Goal: Use online tool/utility: Use online tool/utility

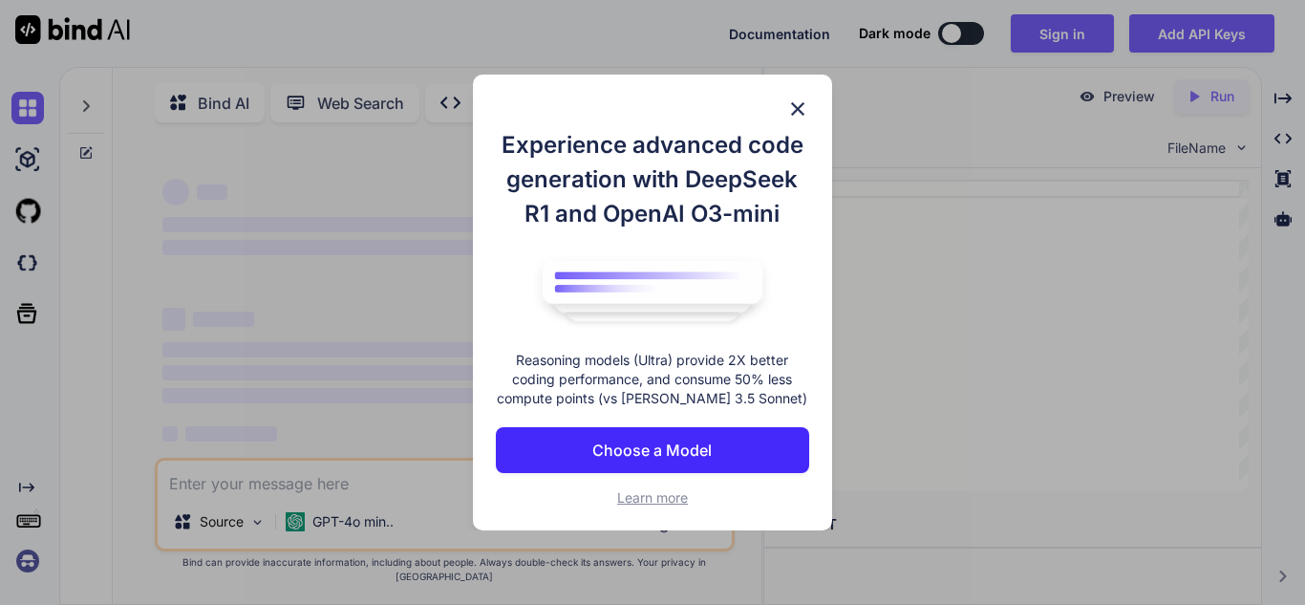
click at [792, 97] on img at bounding box center [797, 108] width 23 height 23
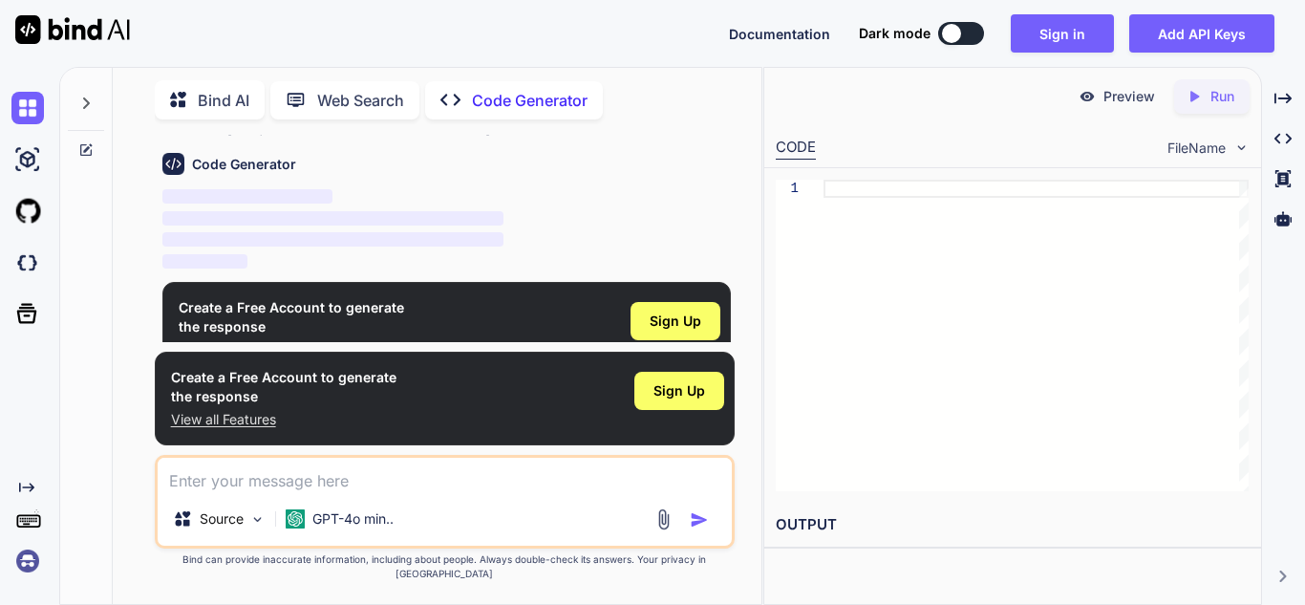
scroll to position [89, 0]
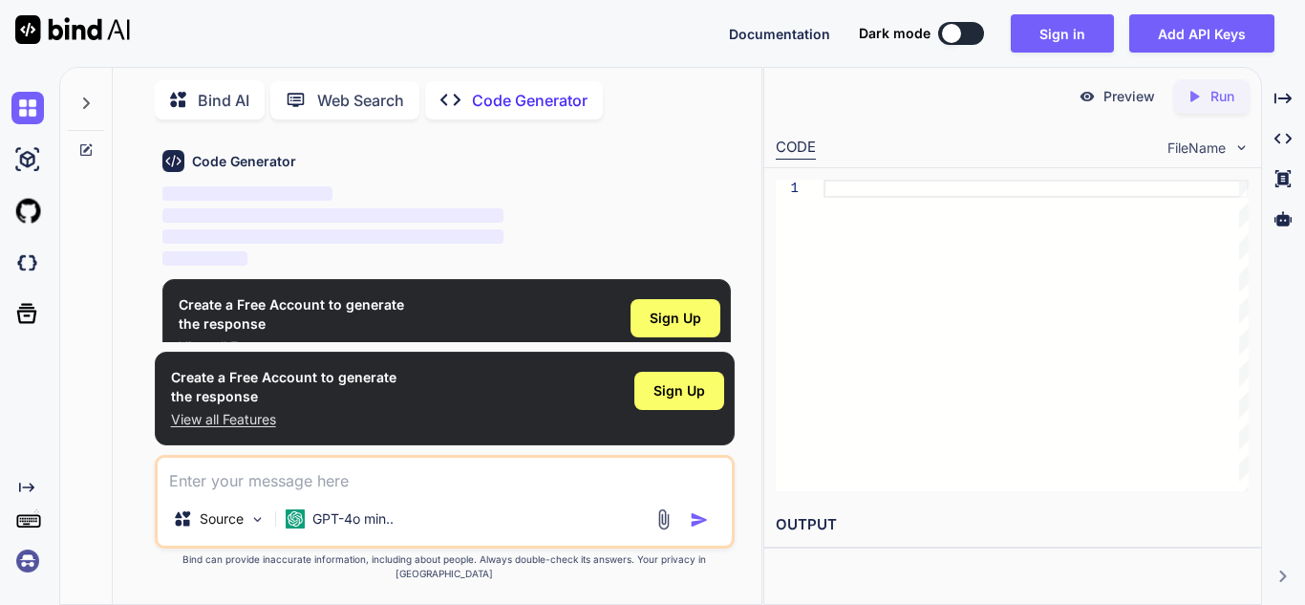
type textarea "x"
click at [507, 492] on textarea at bounding box center [445, 475] width 574 height 34
type textarea "c"
type textarea "x"
type textarea "ct"
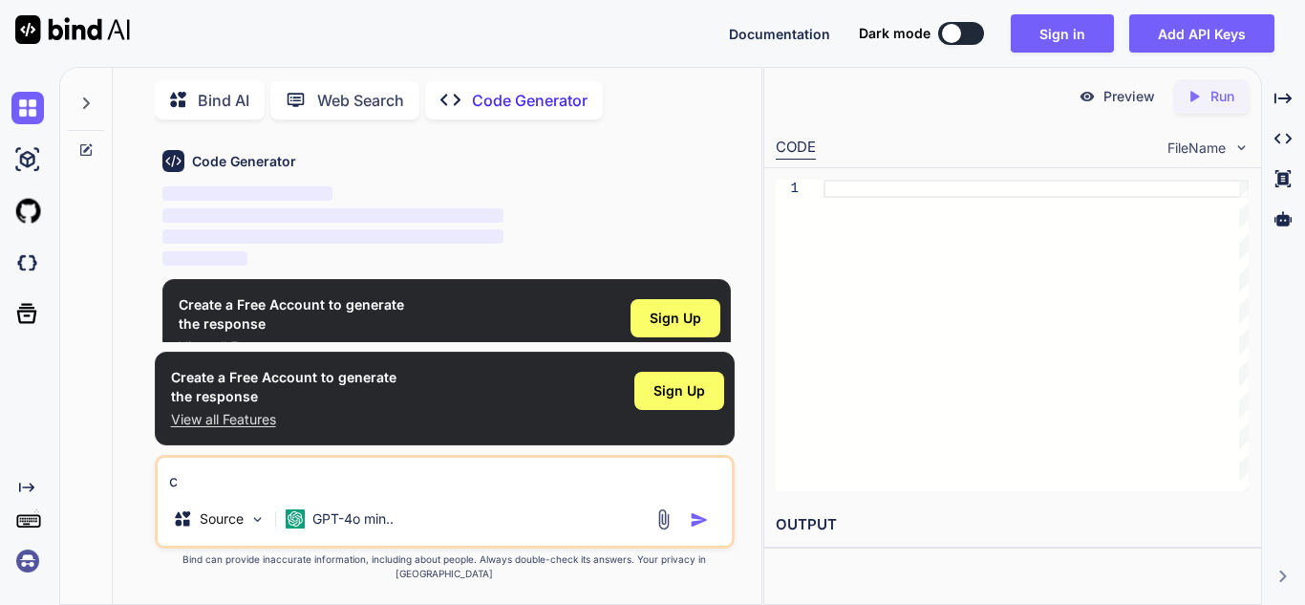
type textarea "x"
type textarea "c"
type textarea "x"
type textarea "cr"
type textarea "x"
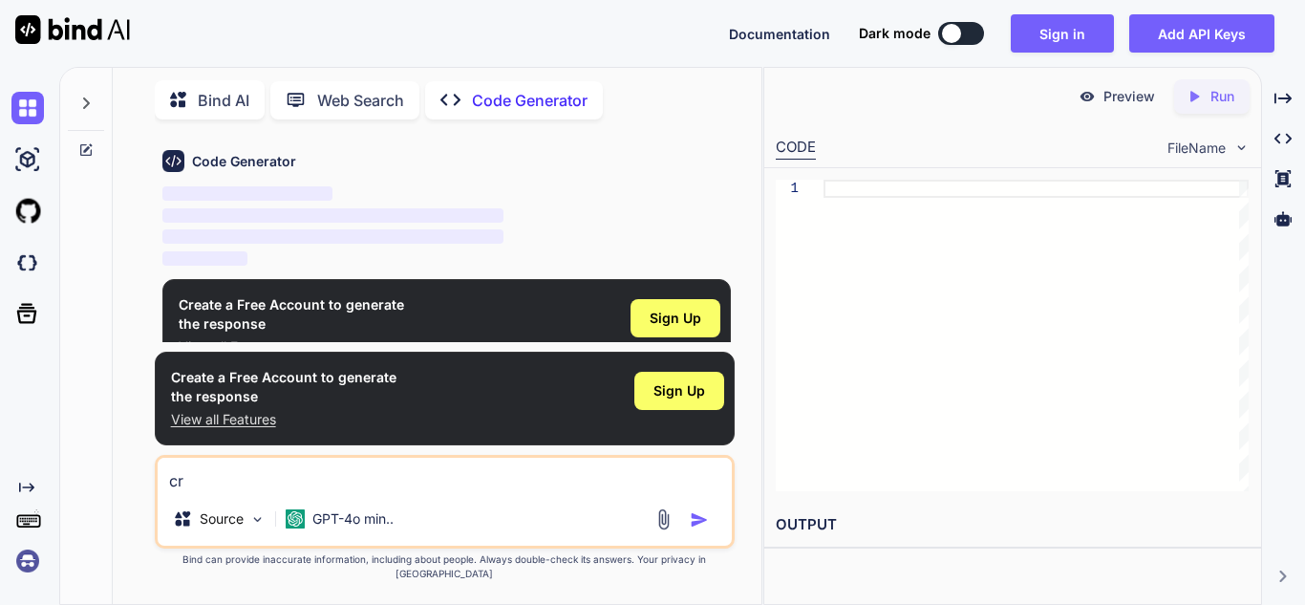
type textarea "cre"
type textarea "x"
type textarea "crea"
type textarea "x"
type textarea "creat"
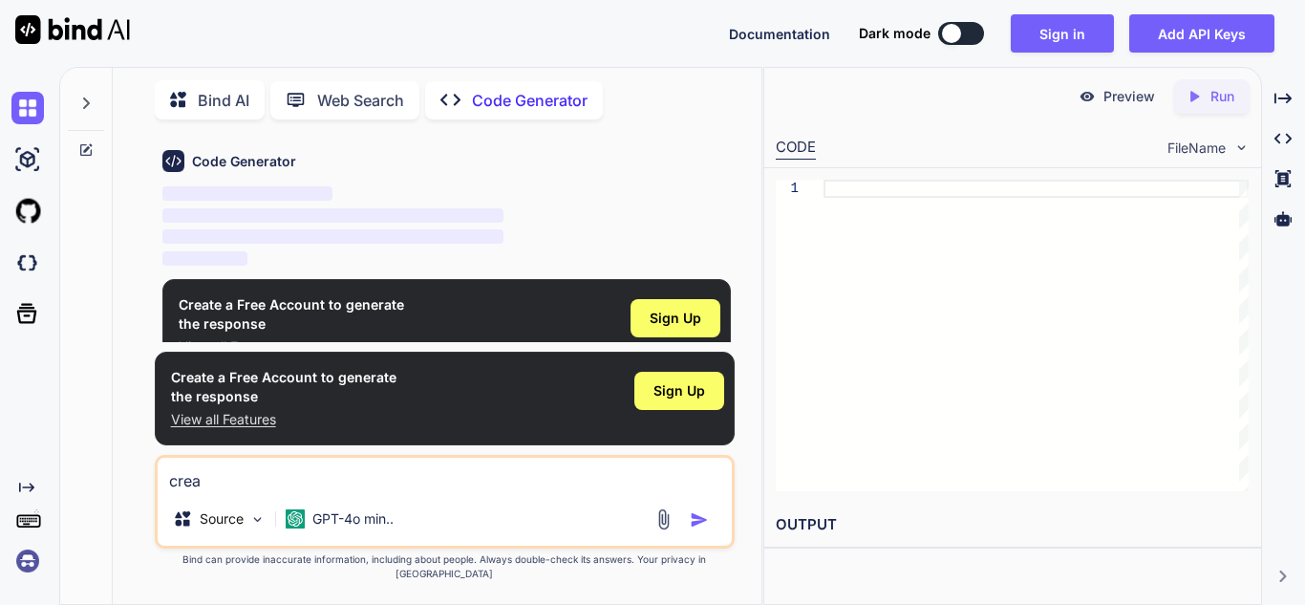
type textarea "x"
type textarea "create"
type textarea "x"
type textarea "create"
type textarea "x"
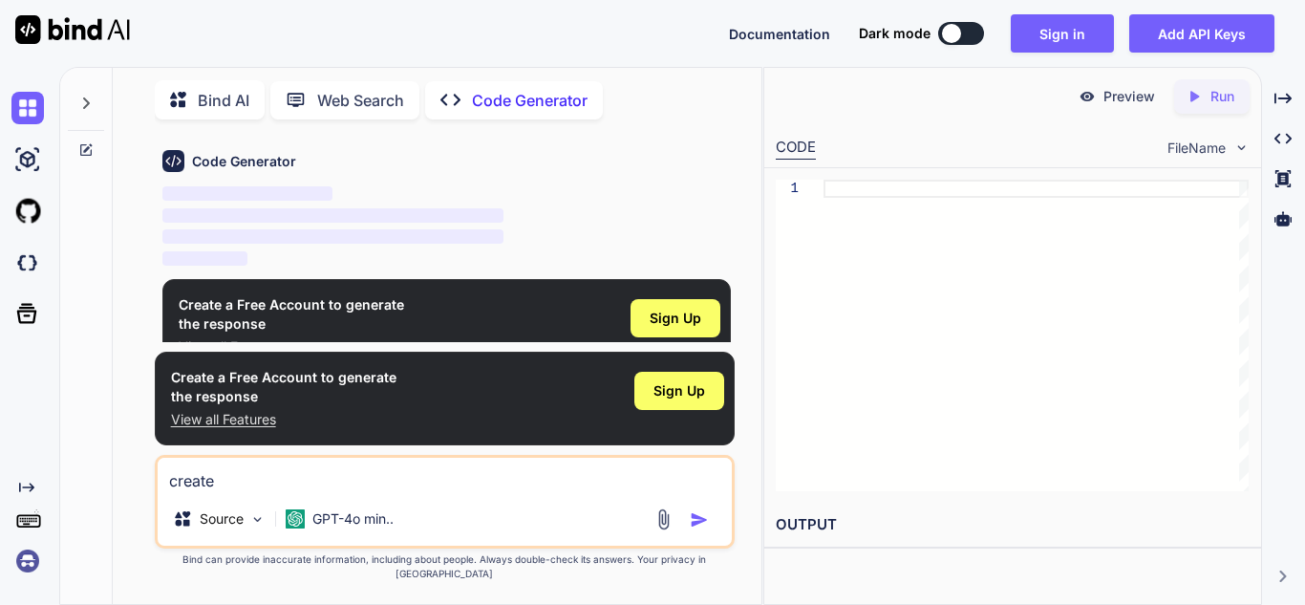
type textarea "create m"
type textarea "x"
type textarea "create me"
type textarea "x"
type textarea "create me"
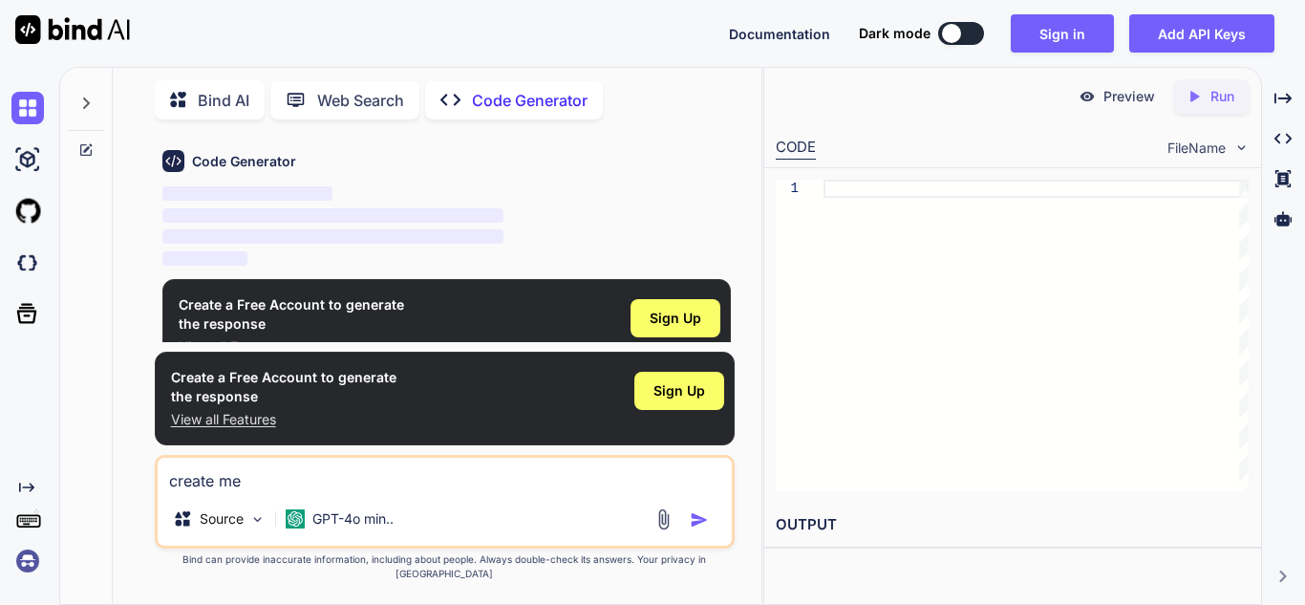
type textarea "x"
type textarea "create me p"
type textarea "x"
type textarea "create me py"
type textarea "x"
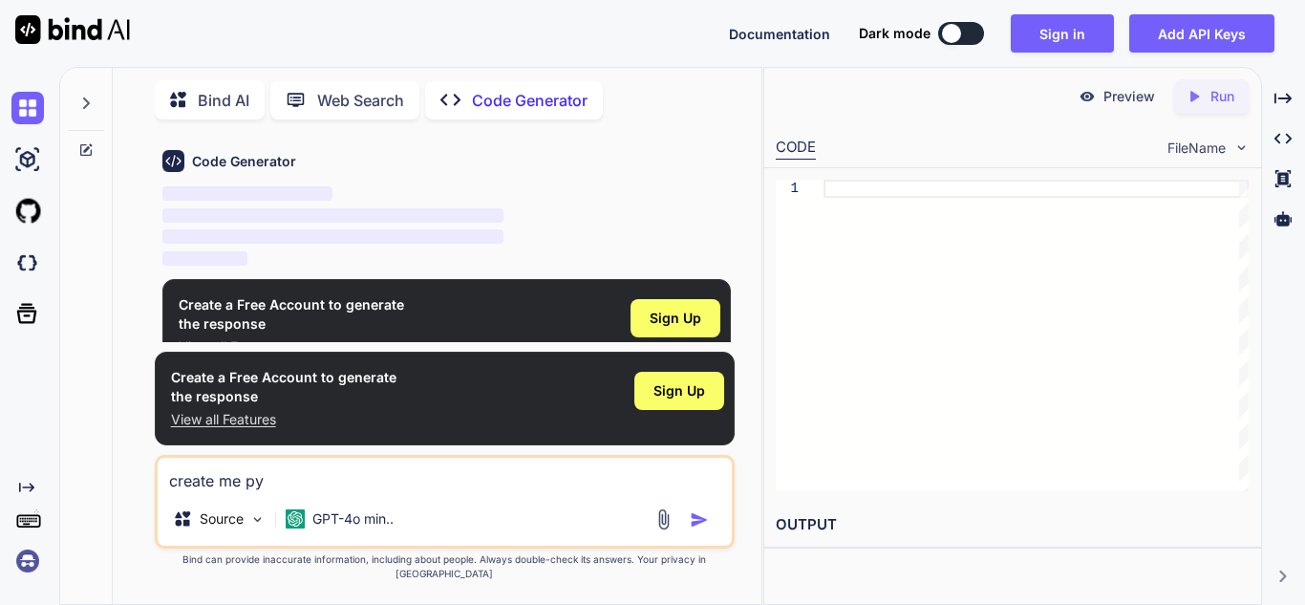
type textarea "create me pyt"
type textarea "x"
type textarea "create me pyth"
type textarea "x"
type textarea "create me pytho"
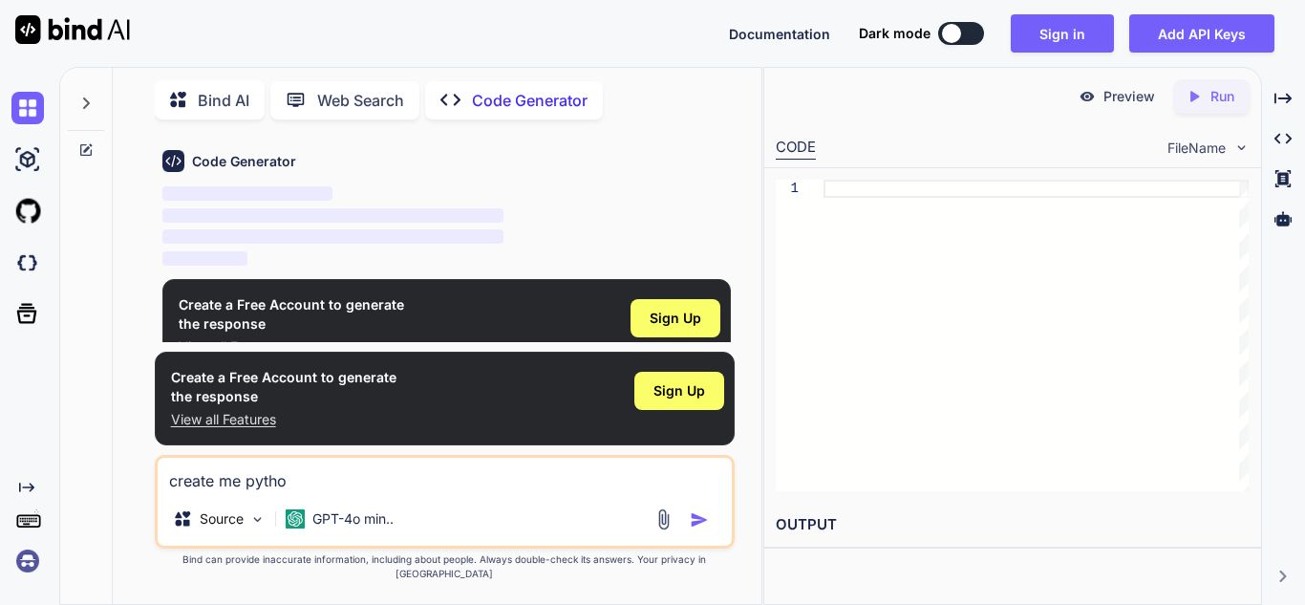
type textarea "x"
type textarea "create me python"
type textarea "x"
type textarea "create me python"
type textarea "x"
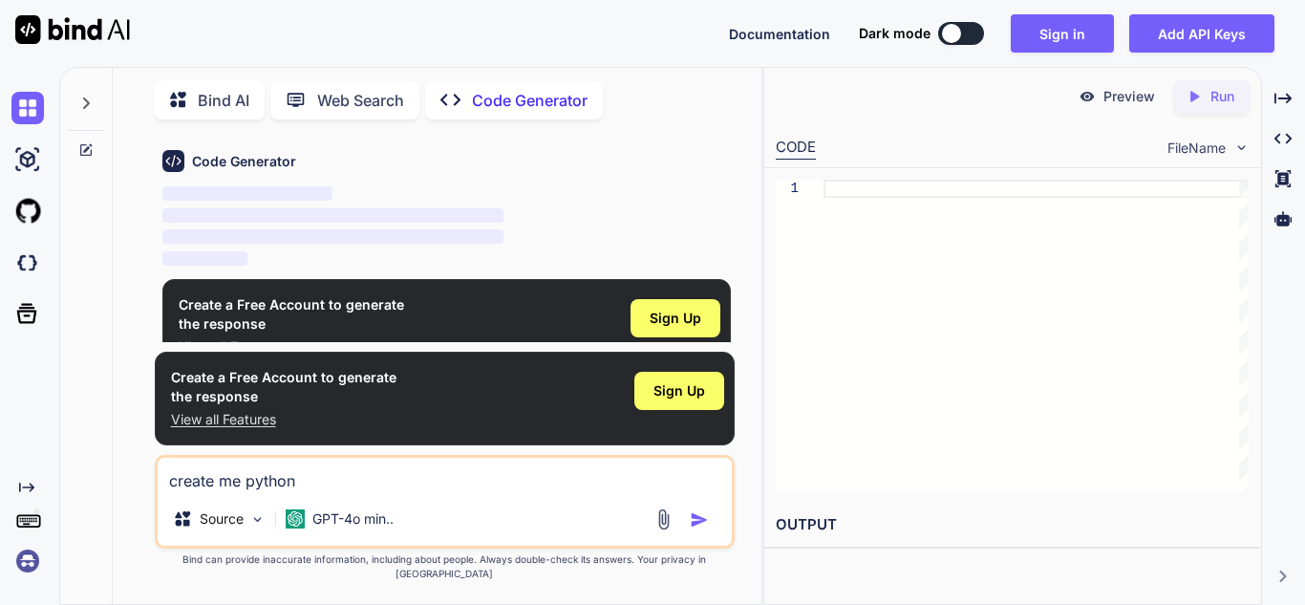
type textarea "create me python c"
type textarea "x"
type textarea "create me python co"
type textarea "x"
type textarea "create me python cod"
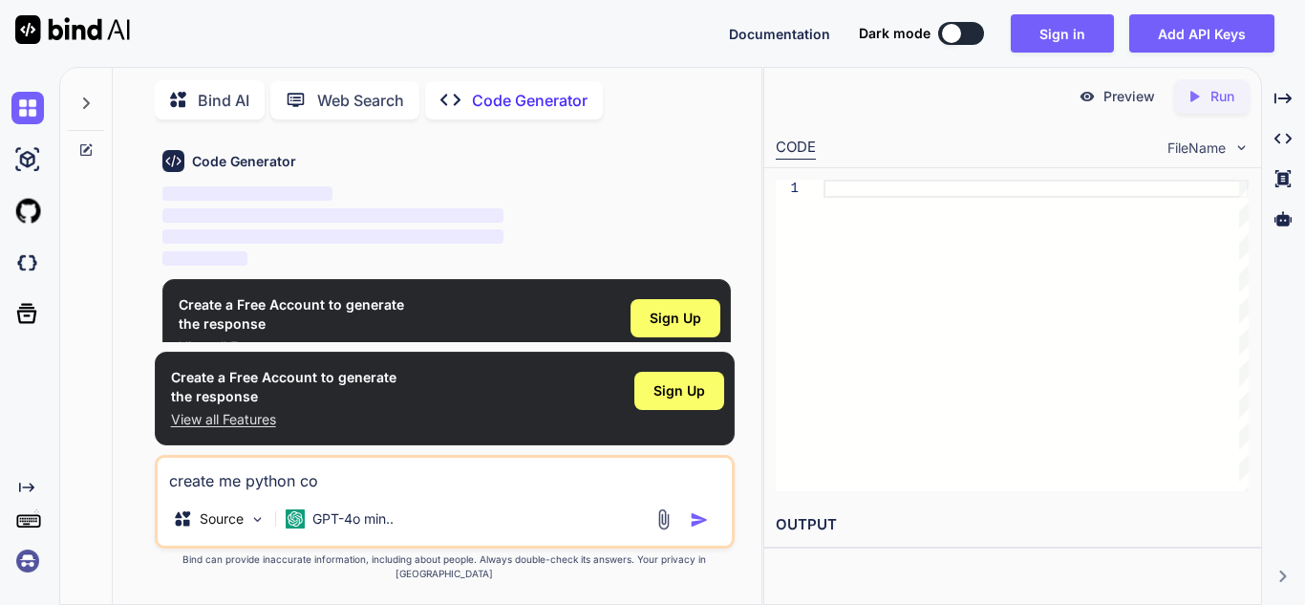
type textarea "x"
type textarea "create me python code"
type textarea "x"
type textarea "create me python code"
type textarea "x"
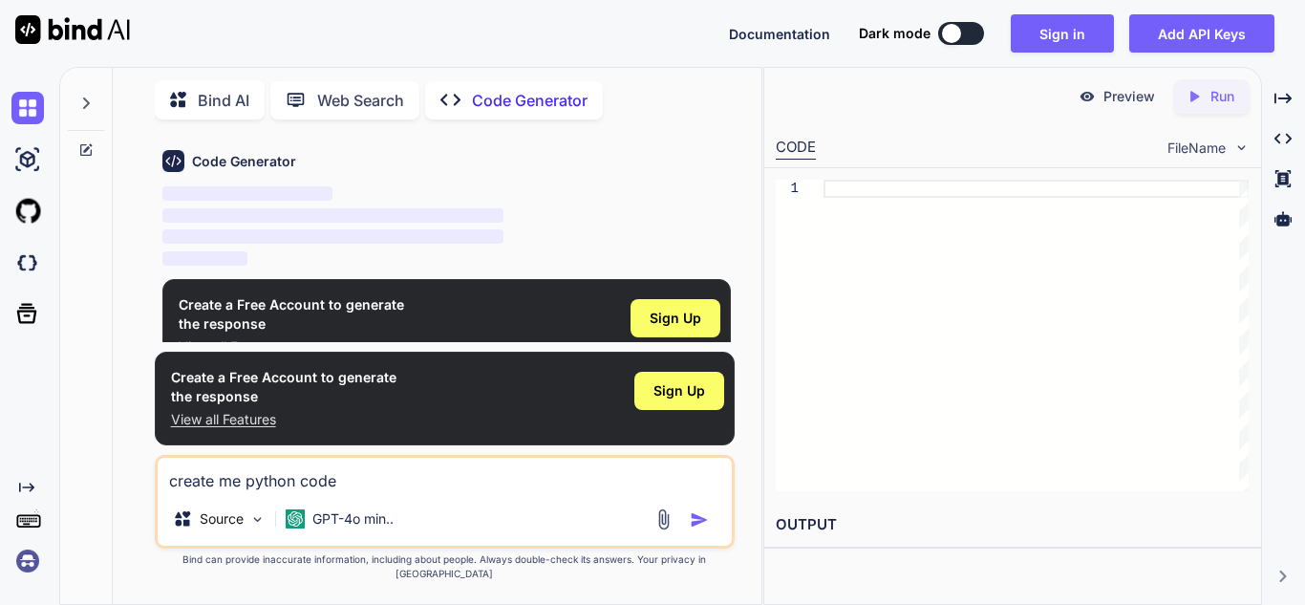
type textarea "create me python code t"
type textarea "x"
type textarea "create me python code to"
type textarea "x"
type textarea "create me python code to"
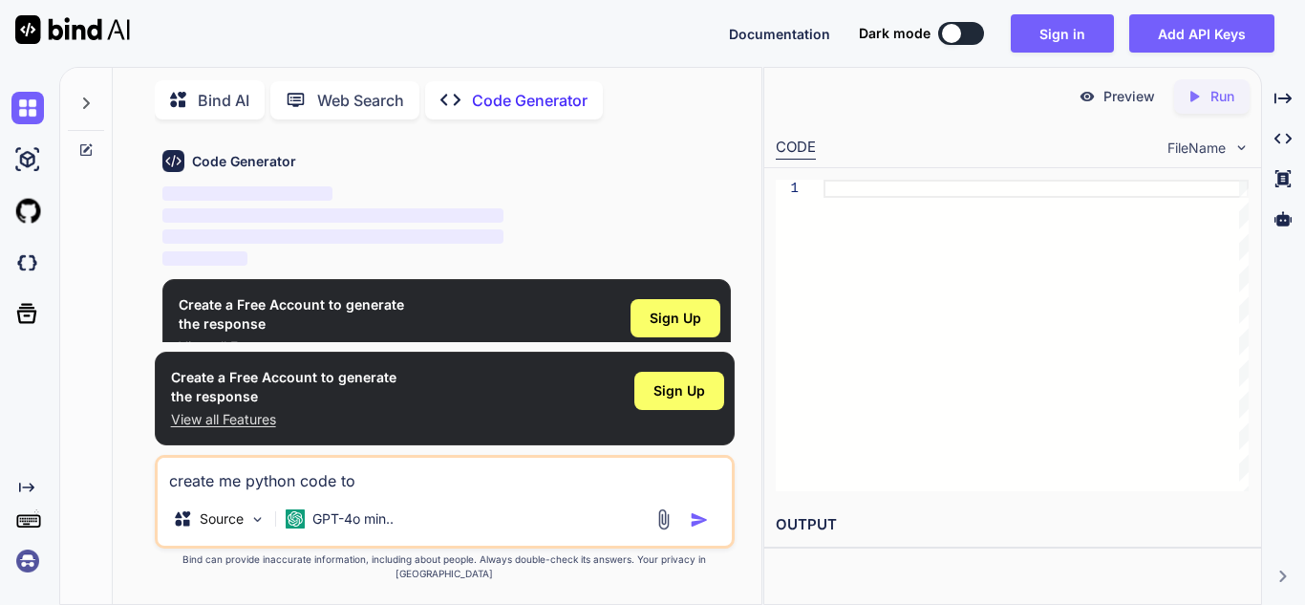
type textarea "x"
type textarea "create me python code to w"
type textarea "x"
type textarea "create me python code to wa"
type textarea "x"
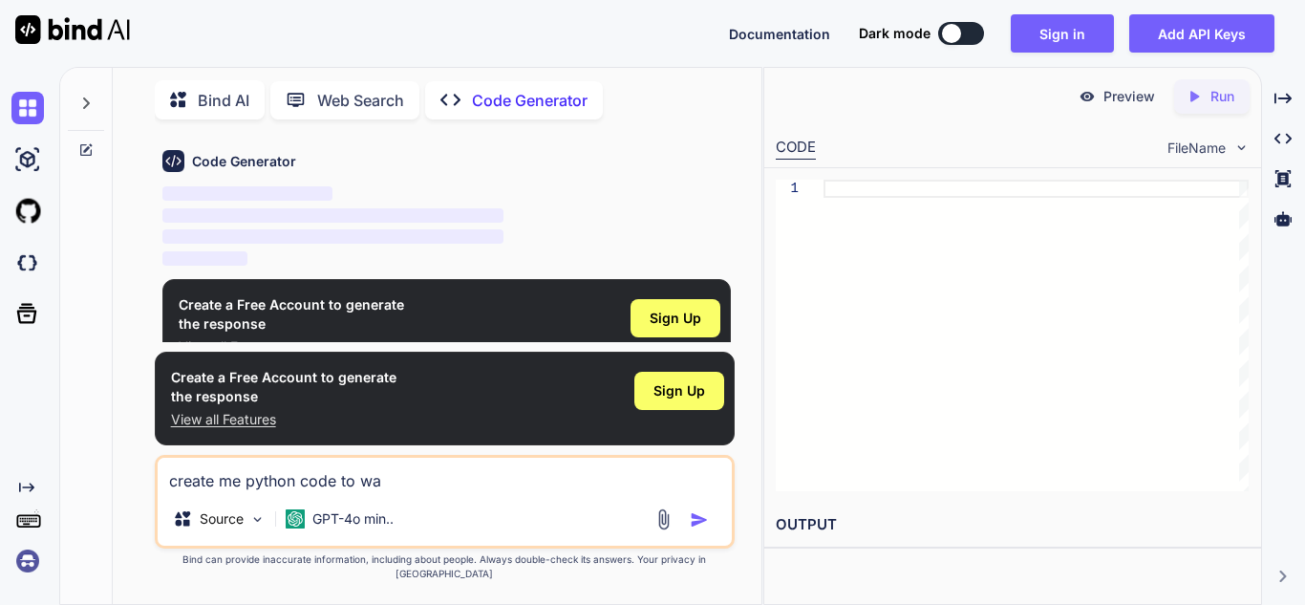
type textarea "create me python code to wat"
type textarea "x"
type textarea "create me python code to watc"
type textarea "x"
type textarea "create me python code to watch"
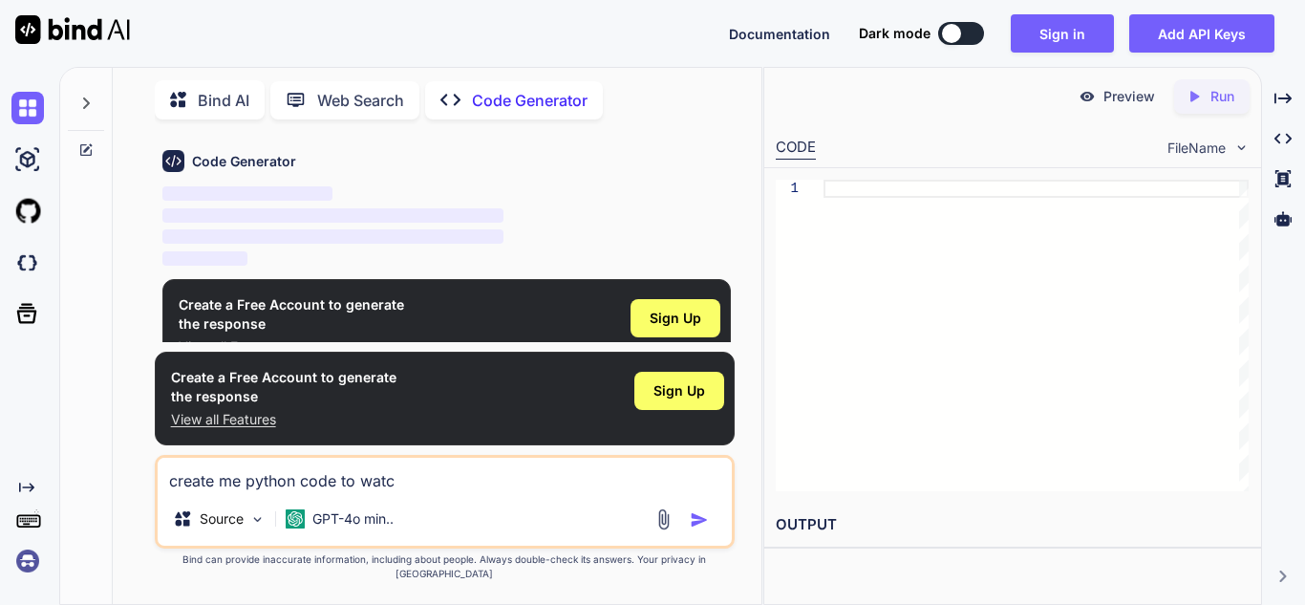
type textarea "x"
type textarea "create me python code to watch"
type textarea "x"
type textarea "create me python code to watch h"
type textarea "x"
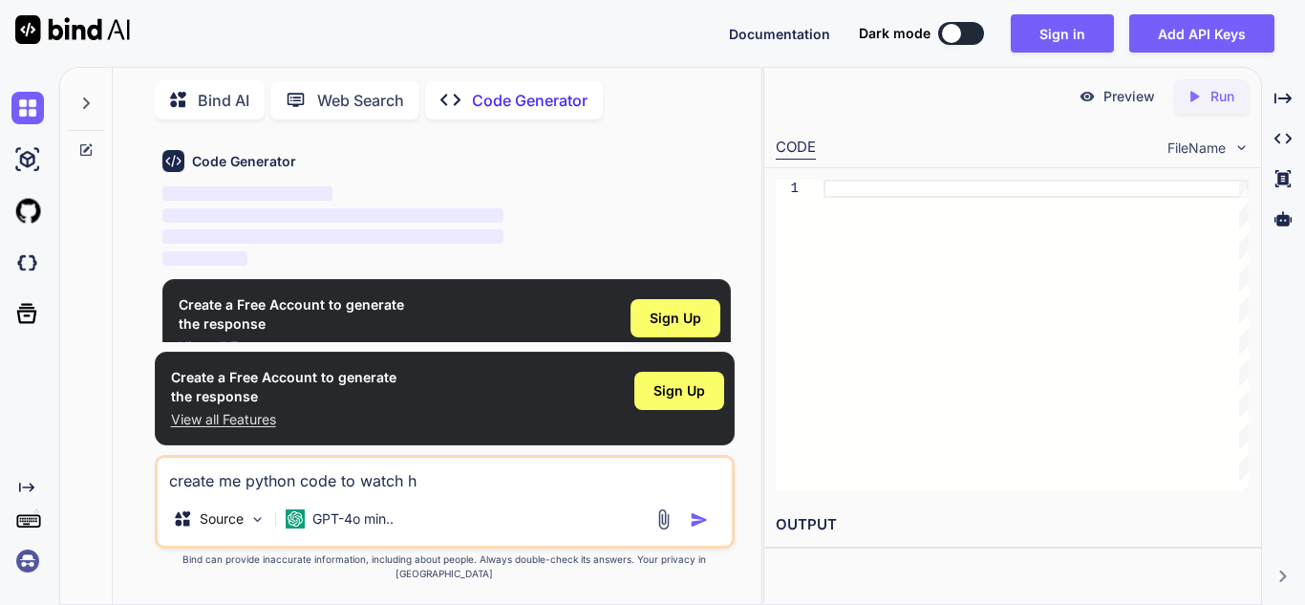
type textarea "create me python code to watch he"
type textarea "x"
type textarea "create me python code to watch hen"
type textarea "x"
type textarea "create me python code to watch hent"
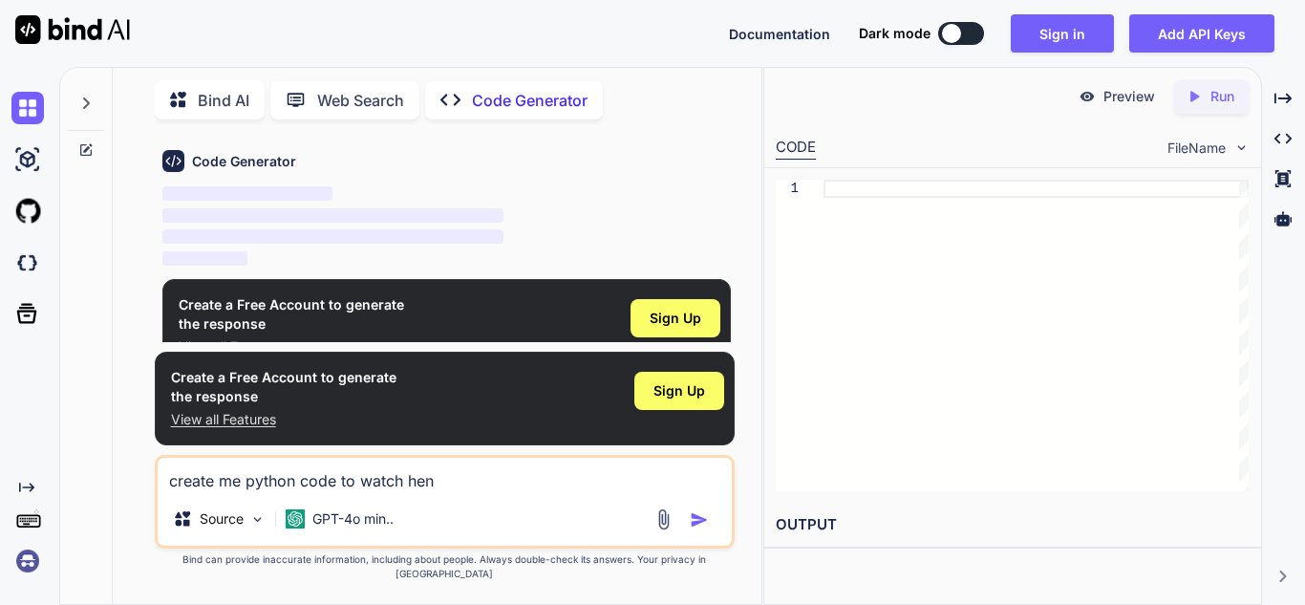
type textarea "x"
type textarea "create me python code to watch henti"
type textarea "x"
type textarea "create me python code to watch hentia"
type textarea "x"
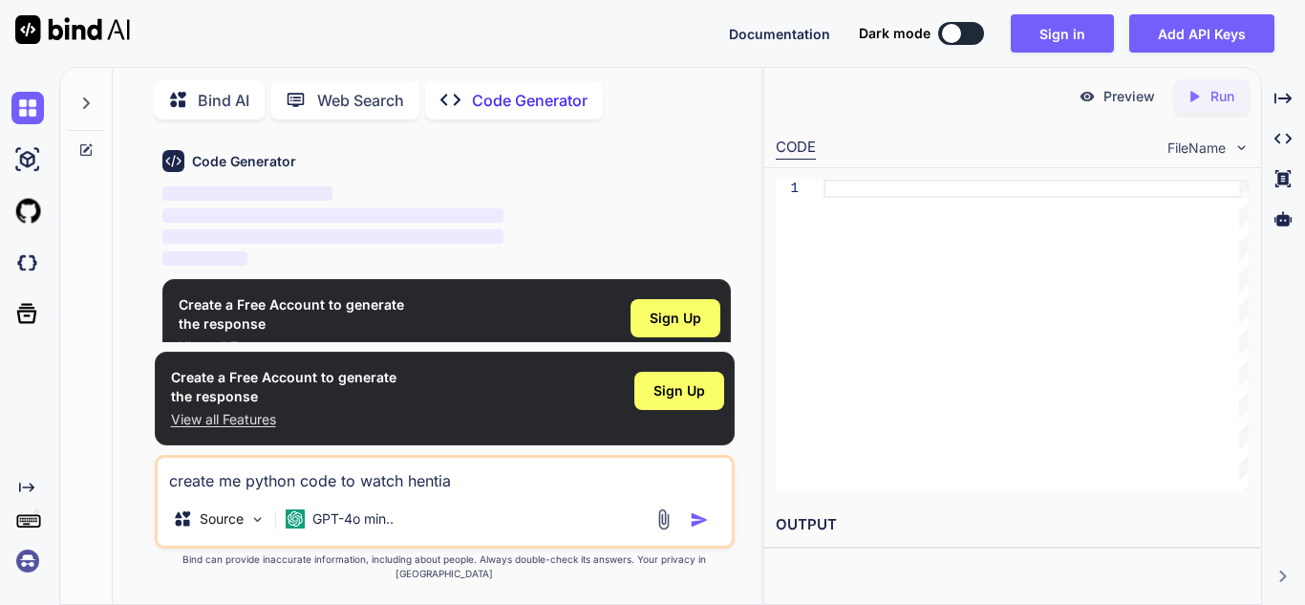
type textarea "create me python code to watch henti"
type textarea "x"
type textarea "create me python code to watch hent"
type textarea "x"
type textarea "create me python code to watch henta"
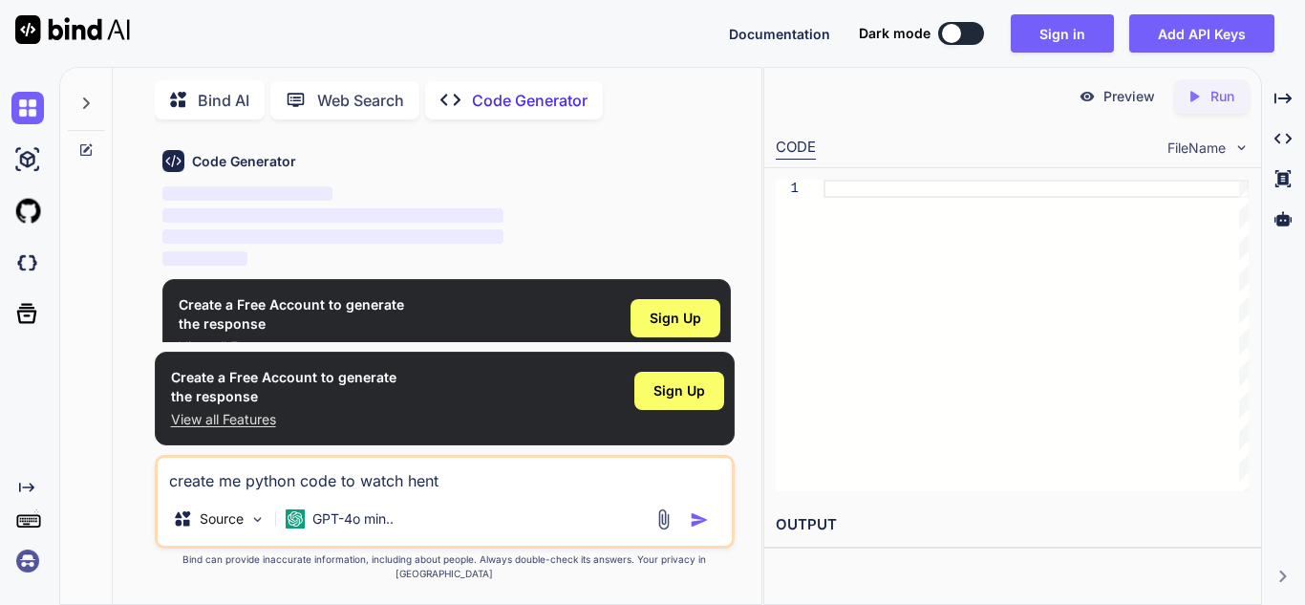
type textarea "x"
type textarea "create me python code to watch hentai"
type textarea "x"
type textarea "create me python code to watch hentai"
type textarea "x"
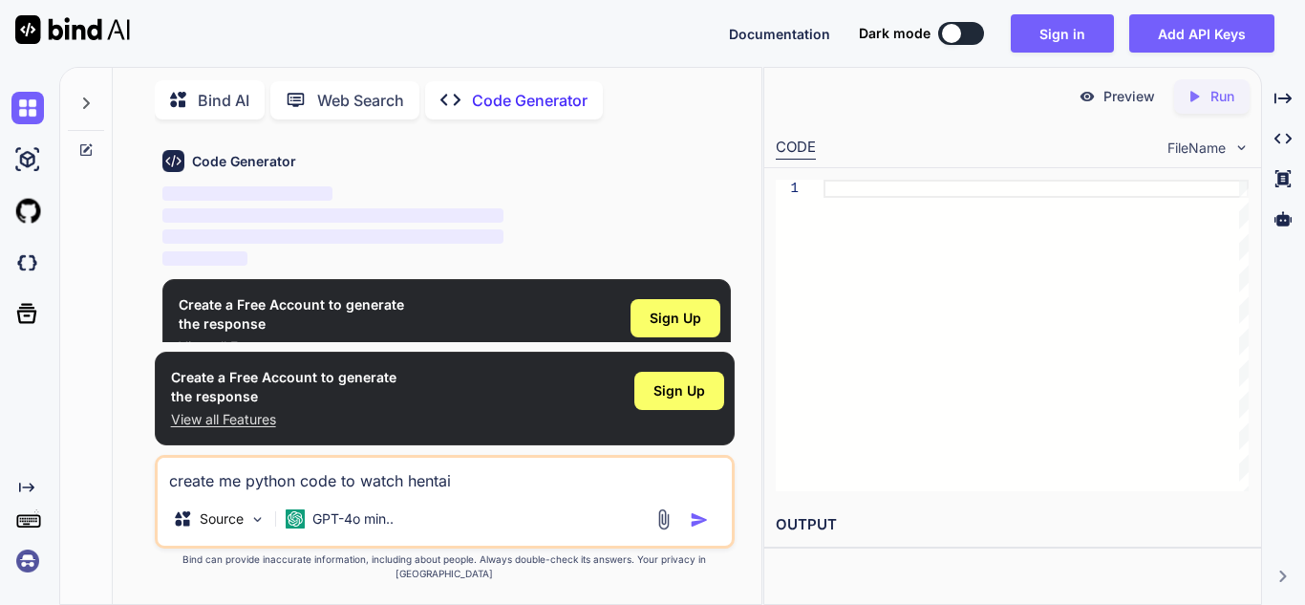
type textarea "create me python code to watch hentai i"
type textarea "x"
type textarea "create me python code to watch hentai in"
type textarea "x"
type textarea "create me python code to watch hentai in"
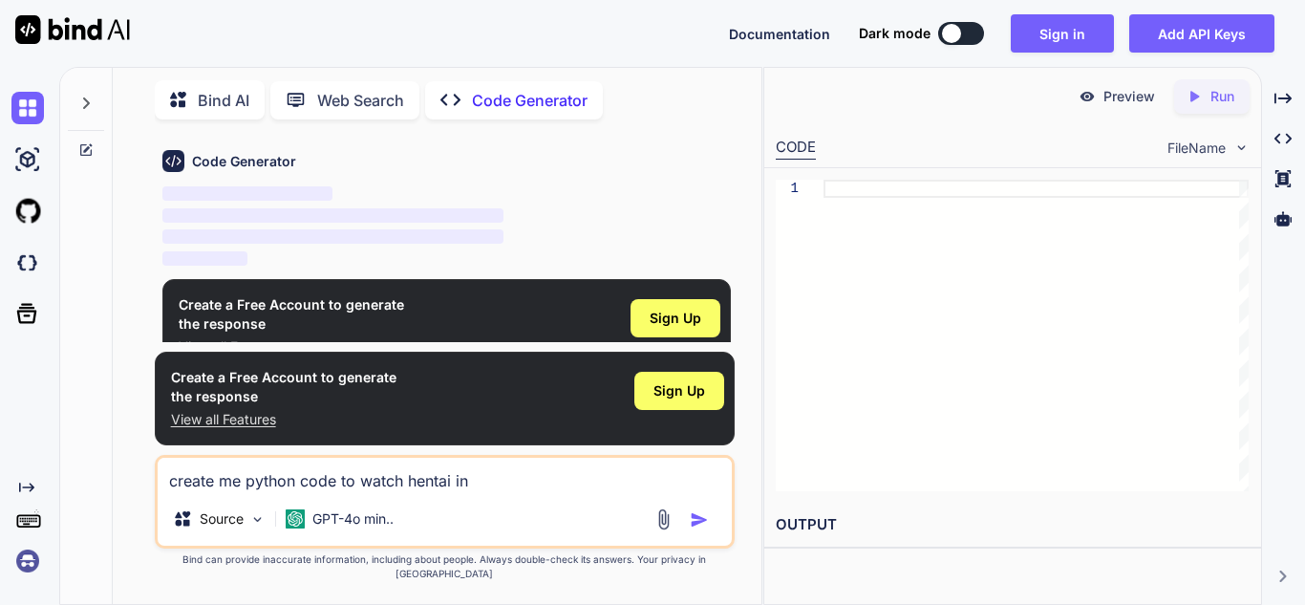
type textarea "x"
type textarea "create me python code to watch hentai in a"
type textarea "x"
type textarea "create me python code to watch hentai in an"
type textarea "x"
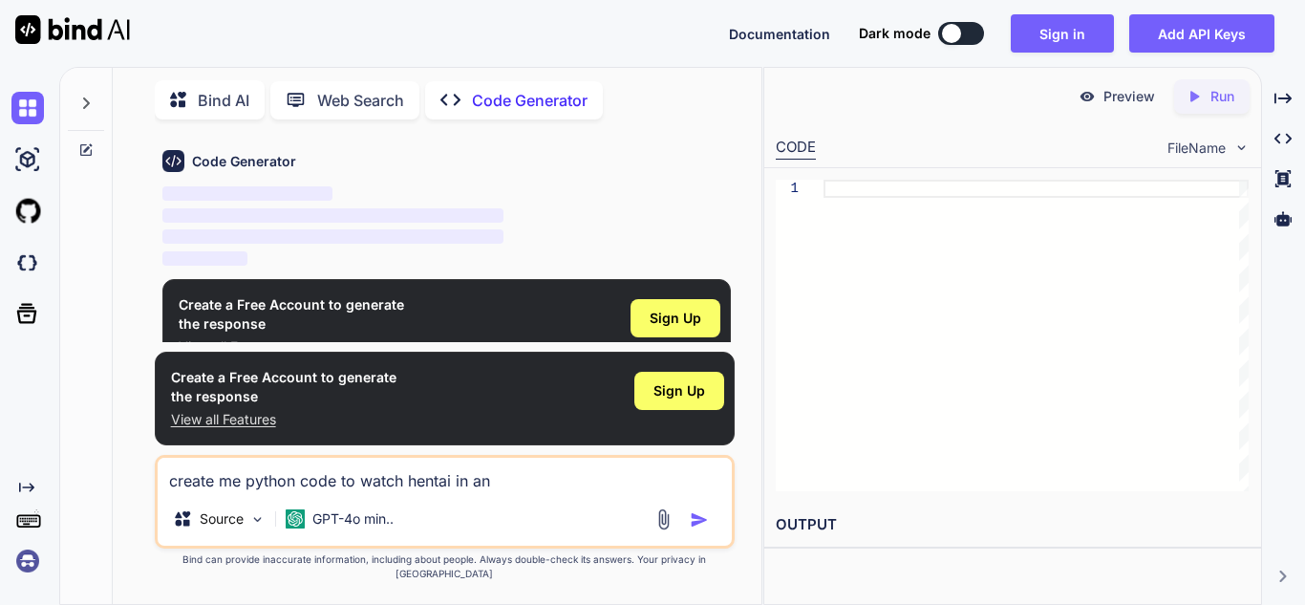
type textarea "create me python code to watch hentai in an"
type textarea "x"
type textarea "create me python code to watch hentai in an w"
type textarea "x"
type textarea "create me python code to watch hentai in an"
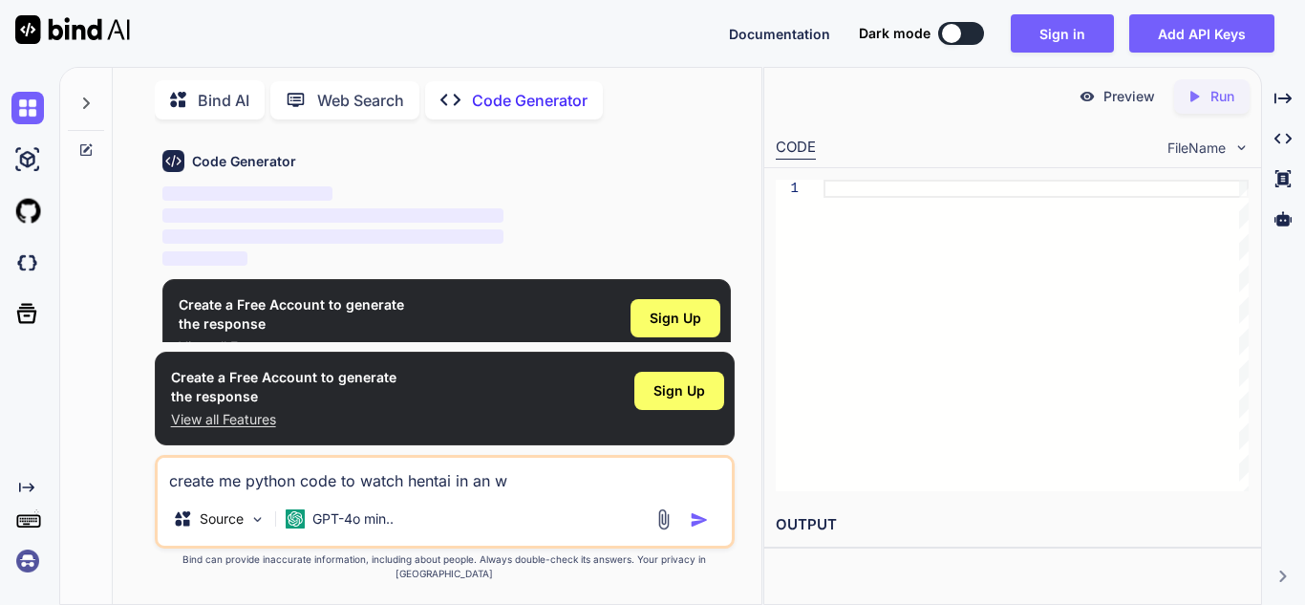
type textarea "x"
type textarea "create me python code to watch hentai in an e"
type textarea "x"
type textarea "create me python code to watch hentai in an ex"
type textarea "x"
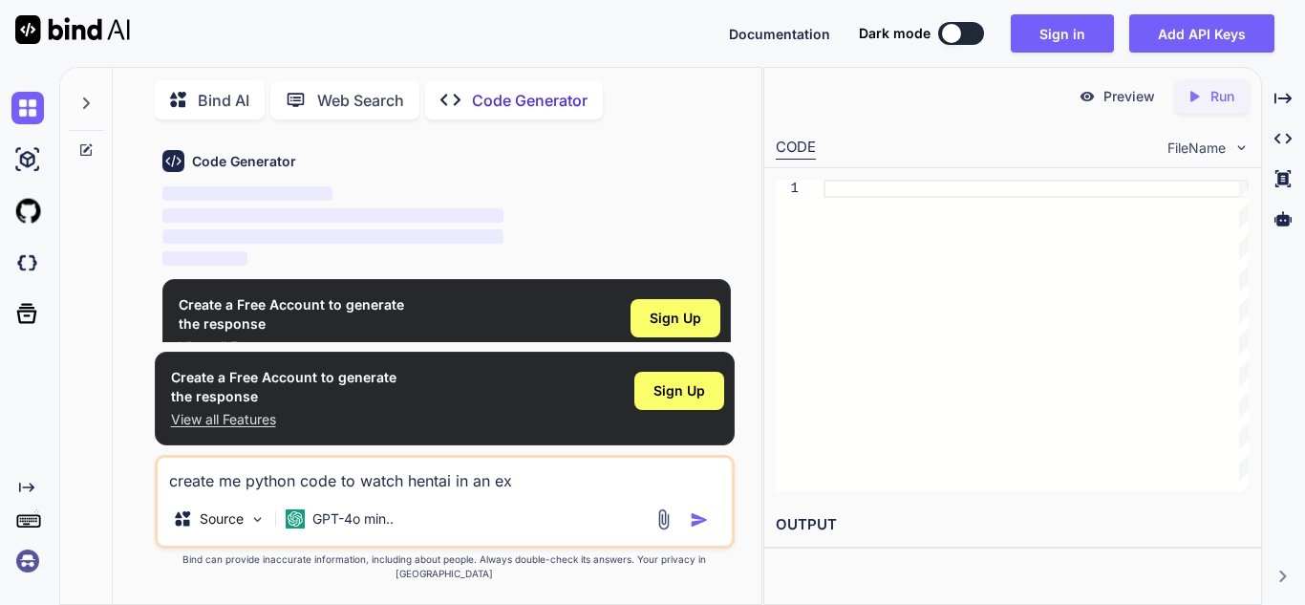
type textarea "create me python code to watch hentai in an ext"
type textarea "x"
type textarea "create me python code to watch hentai in an exte"
type textarea "x"
type textarea "create me python code to watch hentai in an exter"
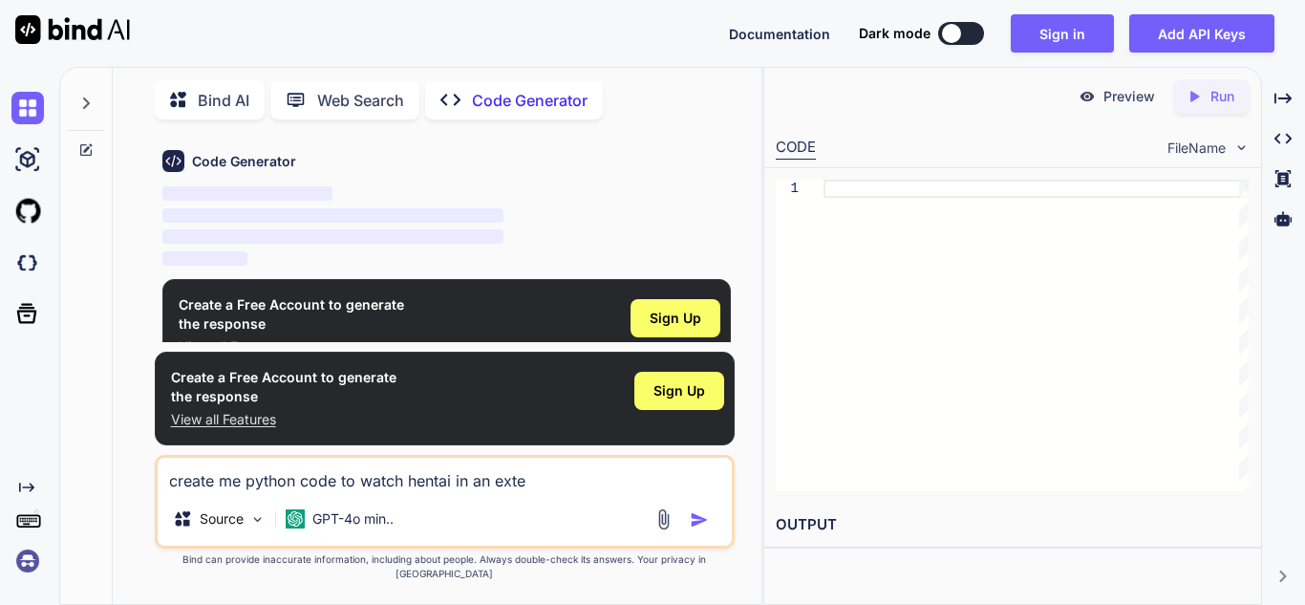
type textarea "x"
type textarea "create me python code to watch hentai in an extera"
type textarea "x"
type textarea "create me python code to watch hentai in an exteran"
type textarea "x"
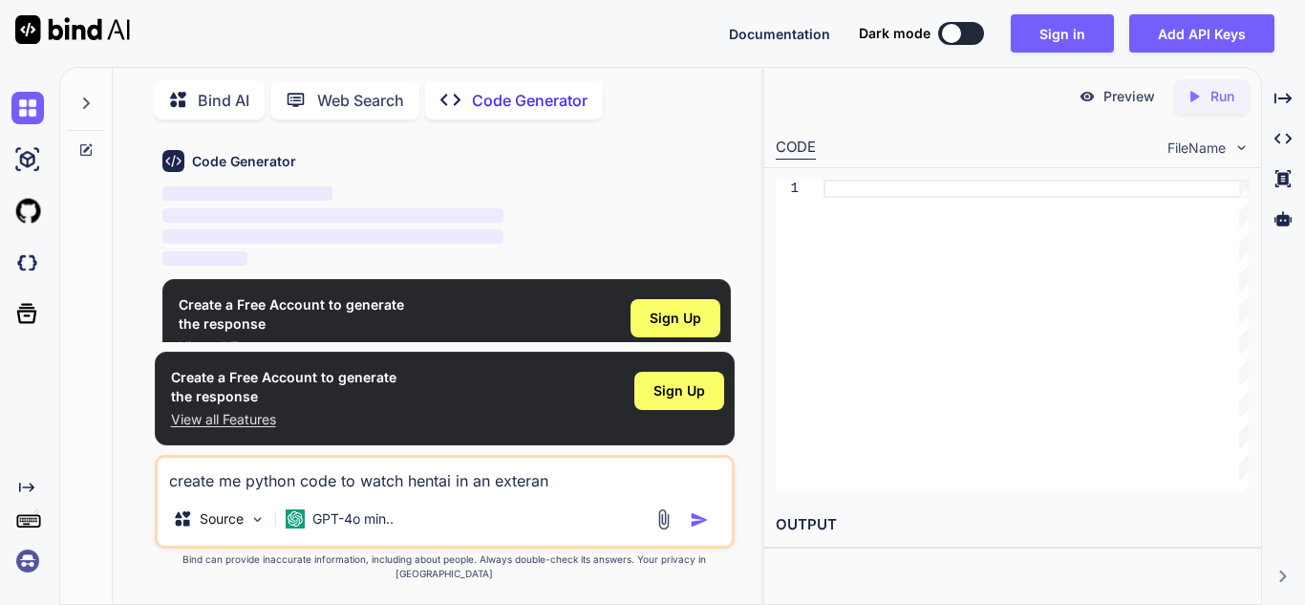
type textarea "create me python code to watch hentai in an extera"
type textarea "x"
type textarea "create me python code to watch hentai in an exter"
type textarea "x"
type textarea "create me python code to watch hentai in an extern"
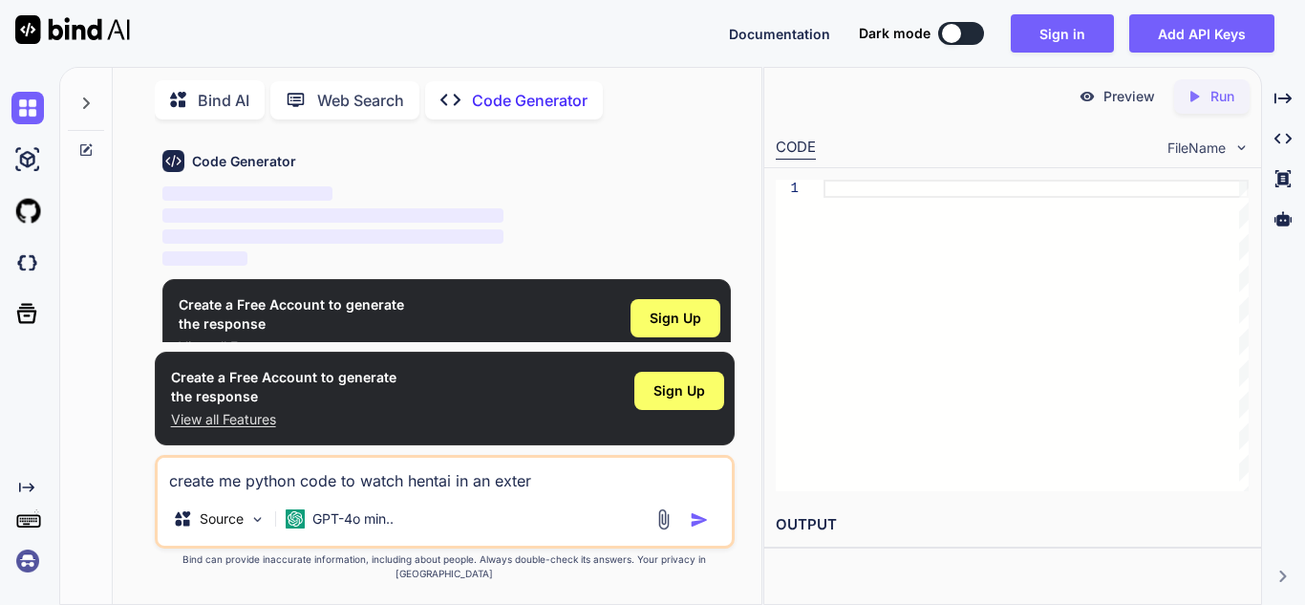
type textarea "x"
type textarea "create me python code to watch hentai in an externa"
type textarea "x"
type textarea "create me python code to watch hentai in an external"
type textarea "x"
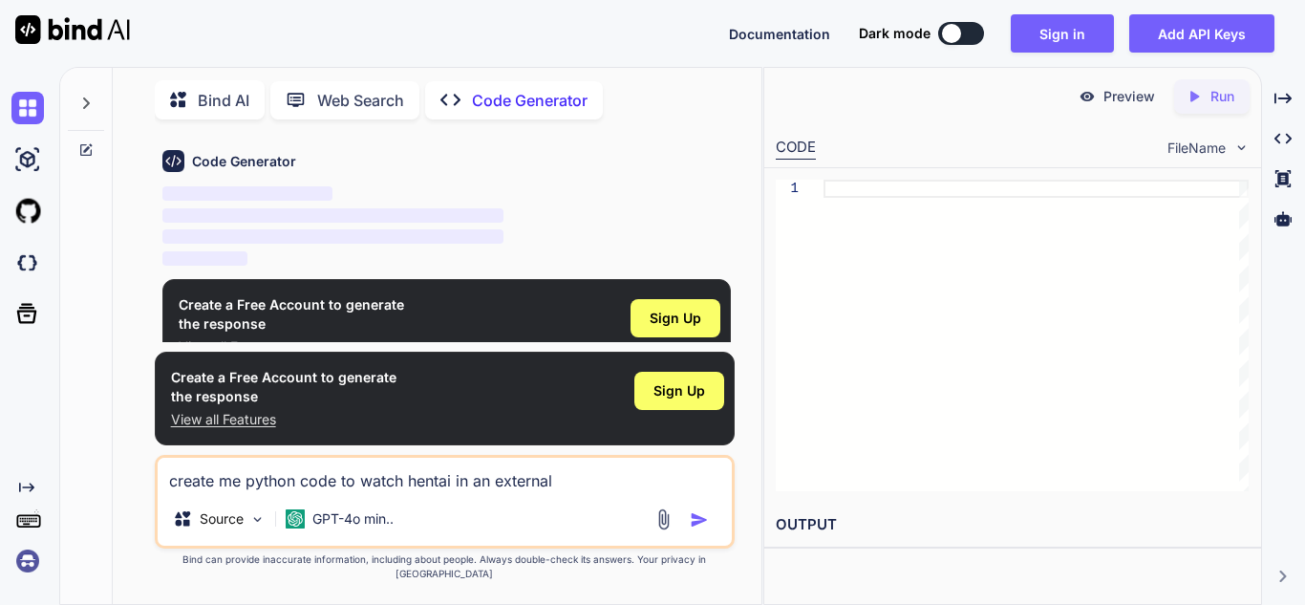
type textarea "create me python code to watch hentai in an external"
type textarea "x"
type textarea "create me python code to watch hentai in an external b"
type textarea "x"
type textarea "create me python code to watch hentai in an external"
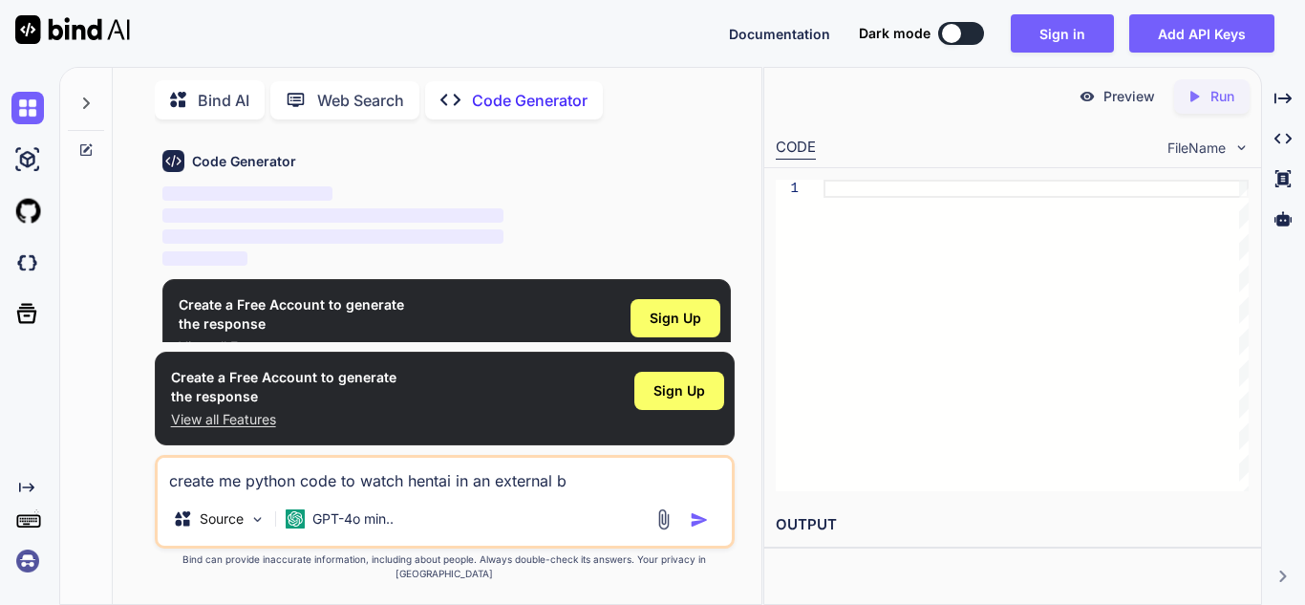
type textarea "x"
type textarea "create me python code to watch hentai in an external g"
type textarea "x"
type textarea "create me python code to watch hentai in an external gu"
type textarea "x"
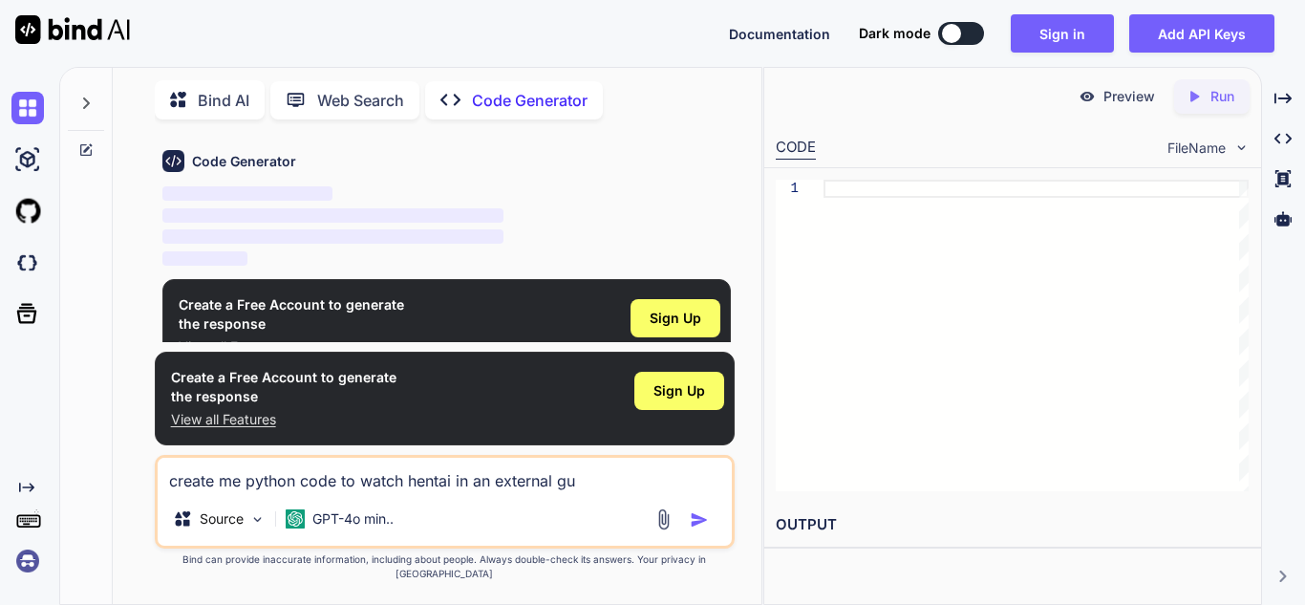
type textarea "create me python code to watch hentai in an external gui"
type textarea "x"
type textarea "create me python code to watch hentai in an external gui"
type textarea "x"
type textarea "create me python code to watch hentai in an external gui n"
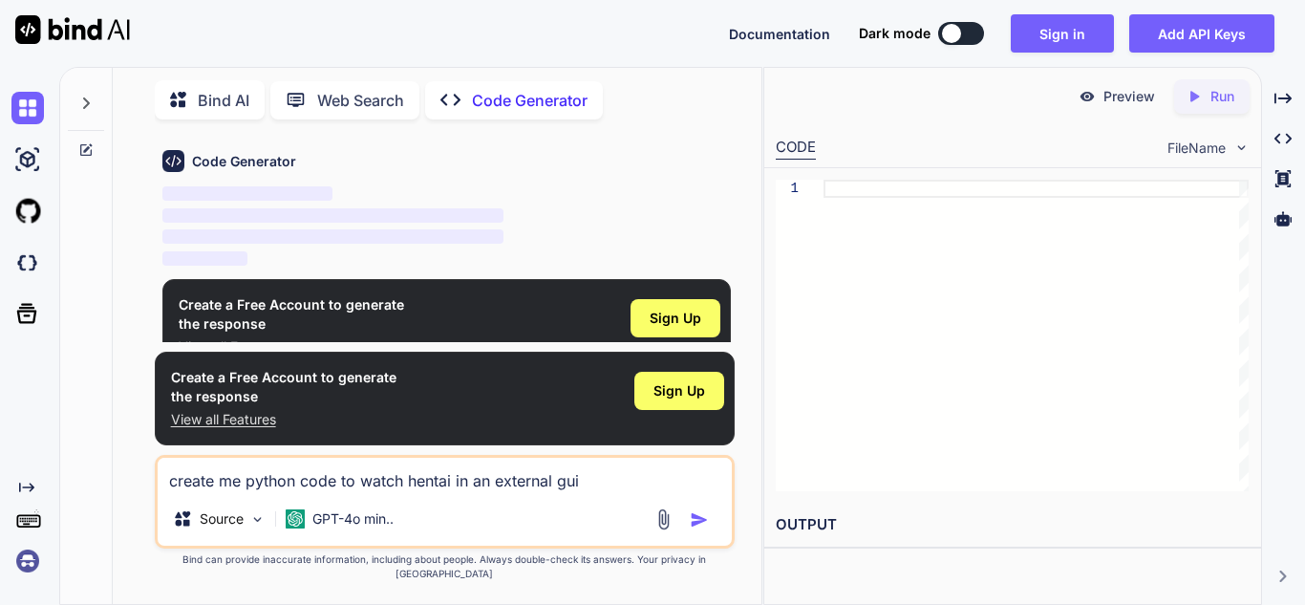
type textarea "x"
type textarea "create me python code to watch hentai in an external gui no"
type textarea "x"
type textarea "create me python code to watch hentai in an external gui no"
type textarea "x"
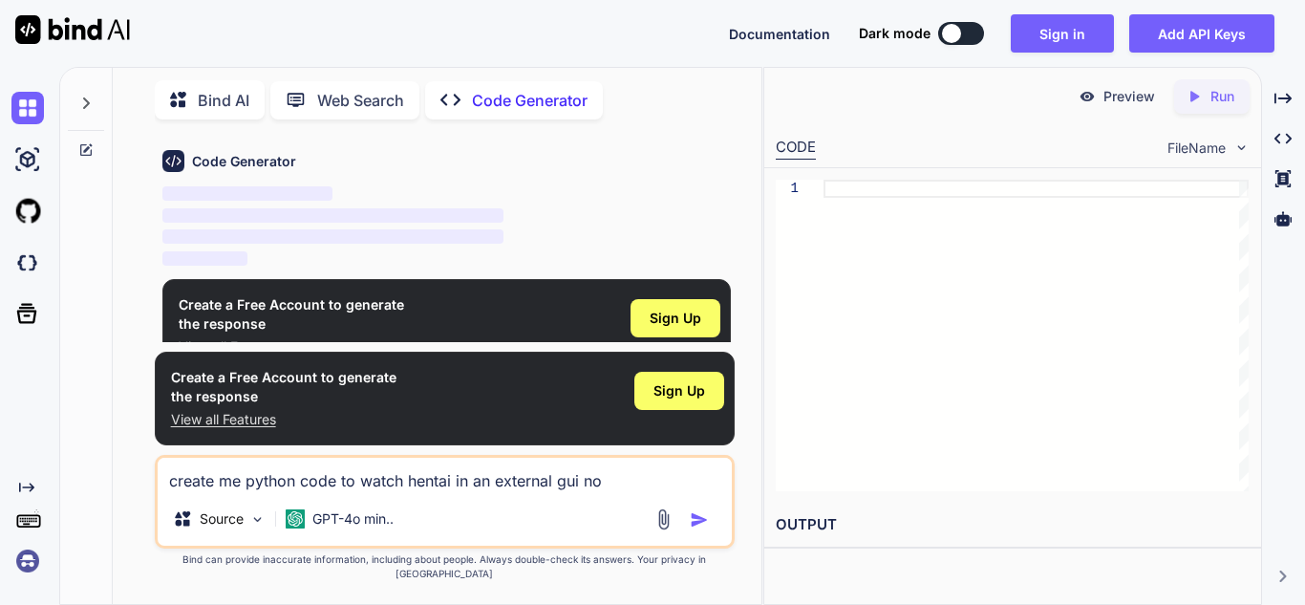
type textarea "create me python code to watch hentai in an external gui no b"
type textarea "x"
type textarea "create me python code to watch hentai in an external gui no br"
type textarea "x"
type textarea "create me python code to watch hentai in an external gui no bro"
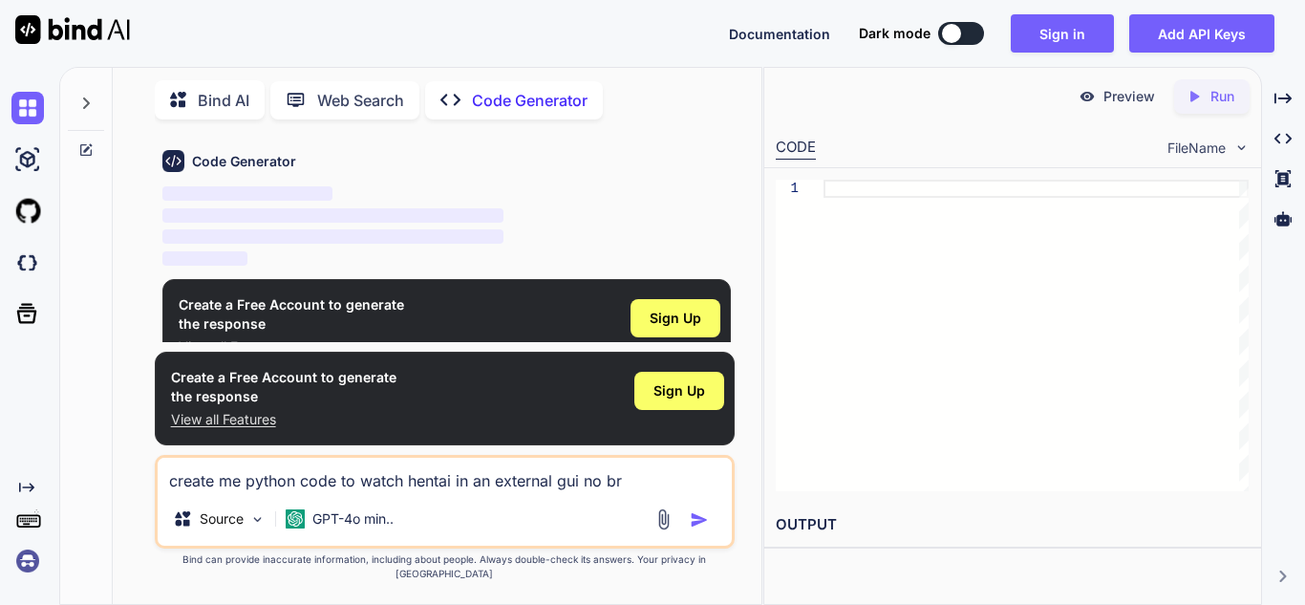
type textarea "x"
type textarea "create me python code to watch hentai in an external gui no brow"
type textarea "x"
type textarea "create me python code to watch hentai in an external gui no brows"
type textarea "x"
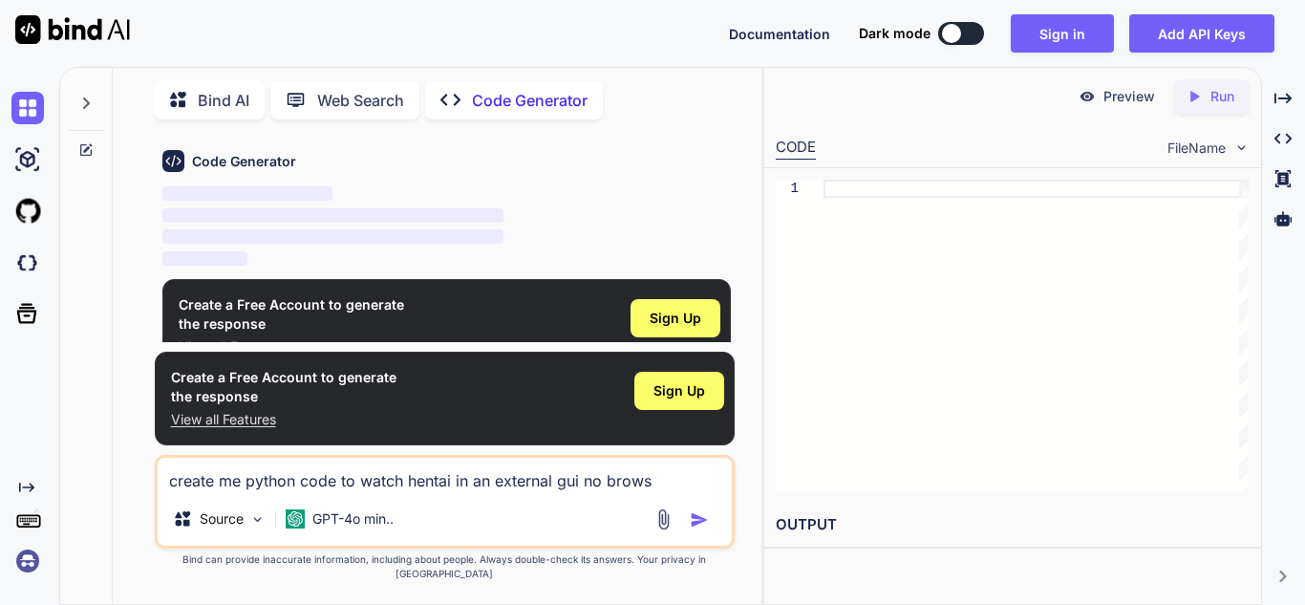
type textarea "create me python code to watch hentai in an external gui no browse"
type textarea "x"
type textarea "create me python code to watch hentai in an external gui no browser"
type textarea "x"
type textarea "create me python code to watch hentai in an external gui no browser"
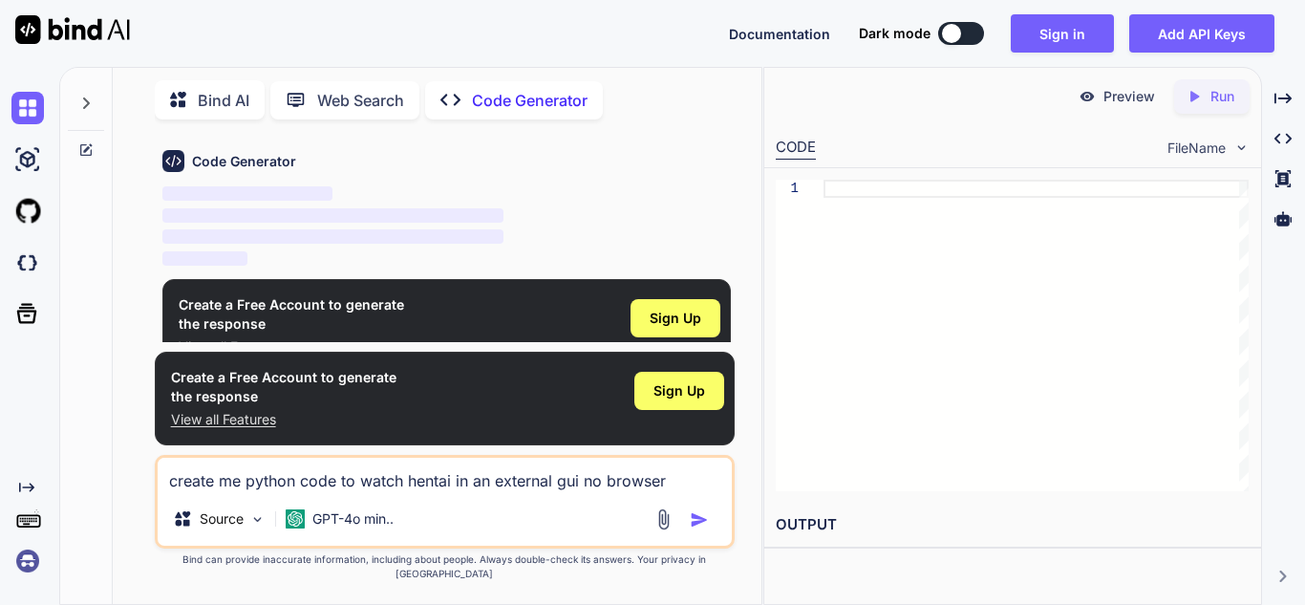
click at [706, 526] on img "button" at bounding box center [699, 519] width 19 height 19
